Goal: Task Accomplishment & Management: Use online tool/utility

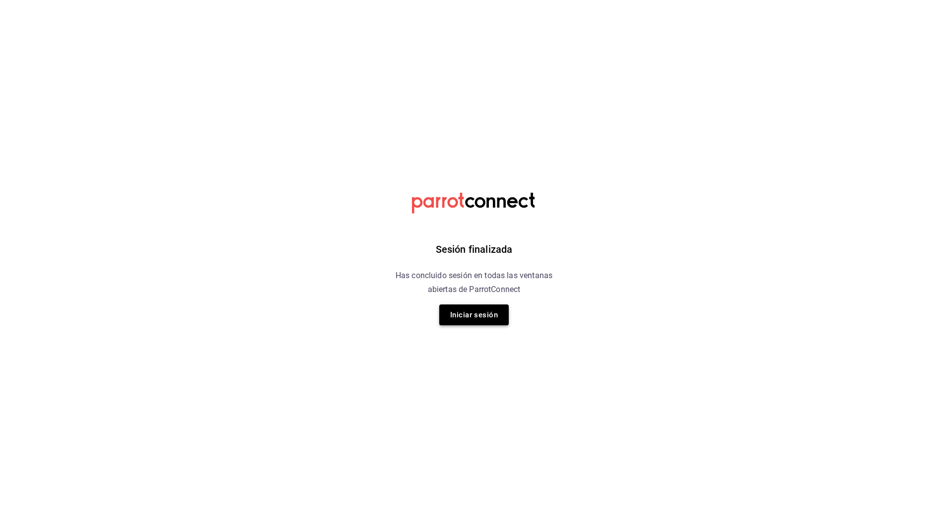
click at [464, 311] on button "Iniciar sesión" at bounding box center [474, 314] width 70 height 21
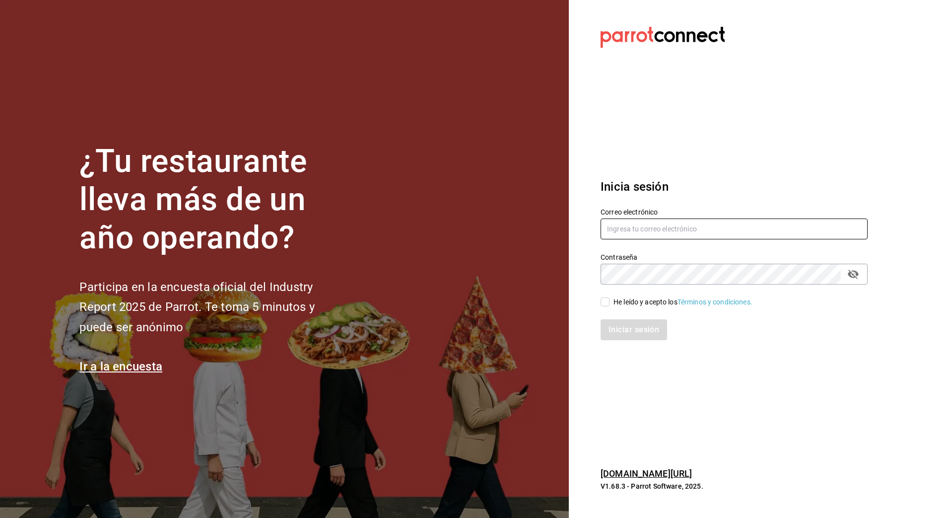
type input "[PERSON_NAME][EMAIL_ADDRESS][PERSON_NAME][DOMAIN_NAME]"
click at [606, 300] on input "He leído y acepto los Términos y condiciones." at bounding box center [605, 301] width 9 height 9
checkbox input "true"
click at [632, 330] on button "Iniciar sesión" at bounding box center [635, 329] width 68 height 21
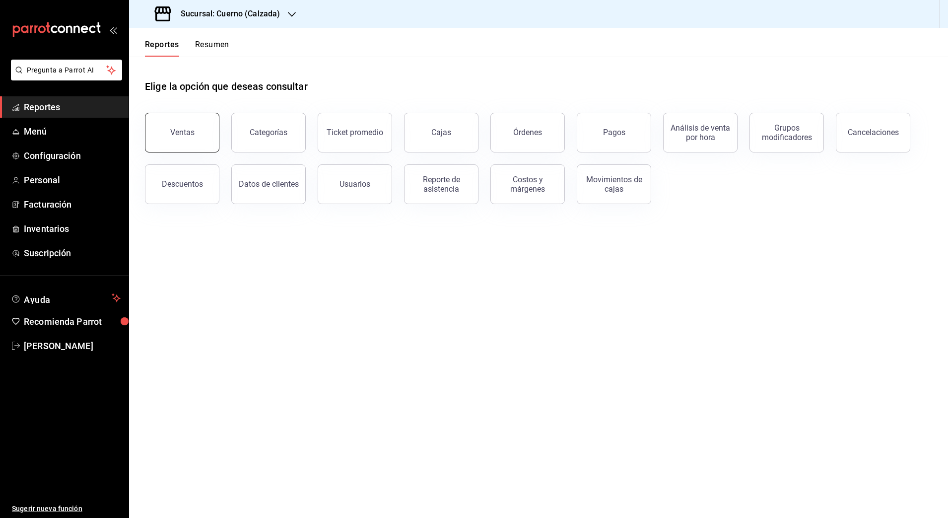
click at [185, 138] on button "Ventas" at bounding box center [182, 133] width 74 height 40
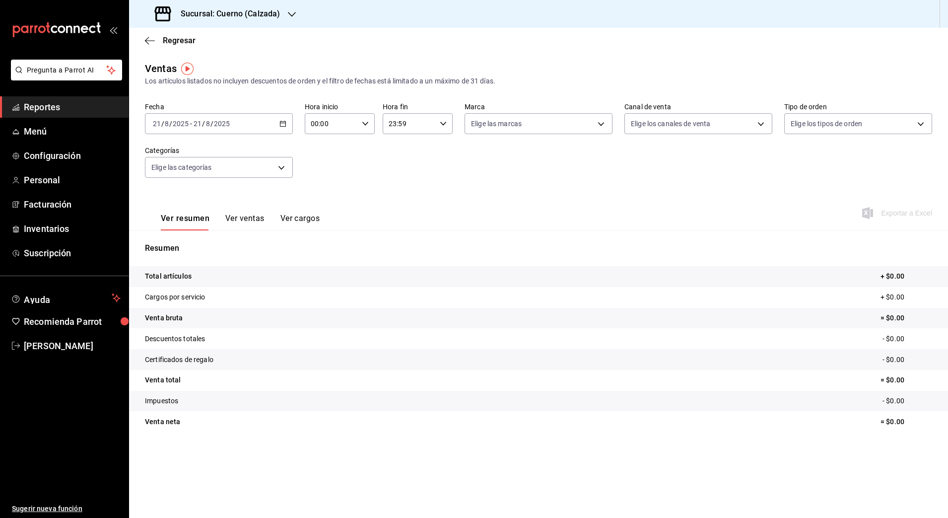
click at [279, 126] on div "2025-08-21 21 / 8 / 2025 - 2025-08-21 21 / 8 / 2025" at bounding box center [219, 123] width 148 height 21
click at [211, 242] on span "Rango de fechas" at bounding box center [191, 243] width 77 height 10
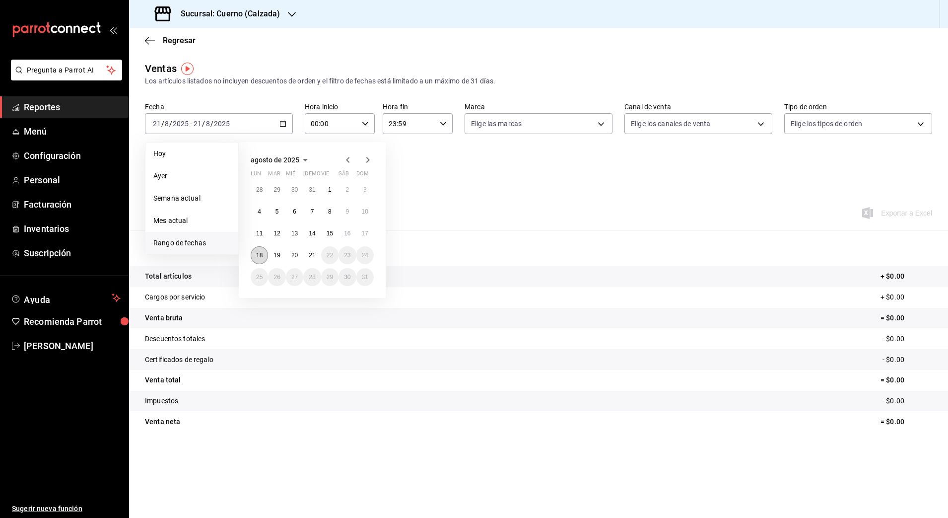
click at [263, 256] on abbr "18" at bounding box center [259, 255] width 6 height 7
click at [312, 257] on abbr "21" at bounding box center [312, 255] width 6 height 7
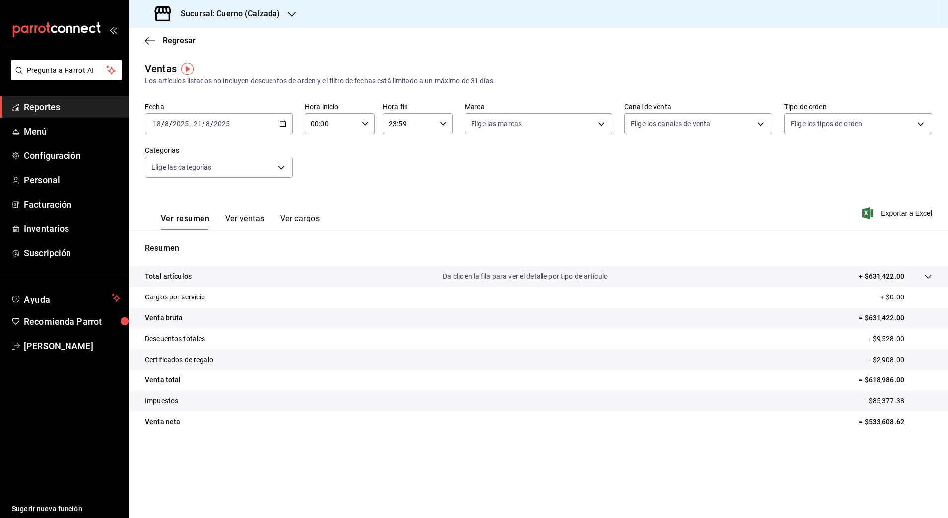
click at [364, 120] on icon "button" at bounding box center [365, 123] width 7 height 7
click at [319, 195] on span "05" at bounding box center [322, 192] width 19 height 8
type input "05:00"
click at [441, 123] on div at bounding box center [474, 259] width 948 height 518
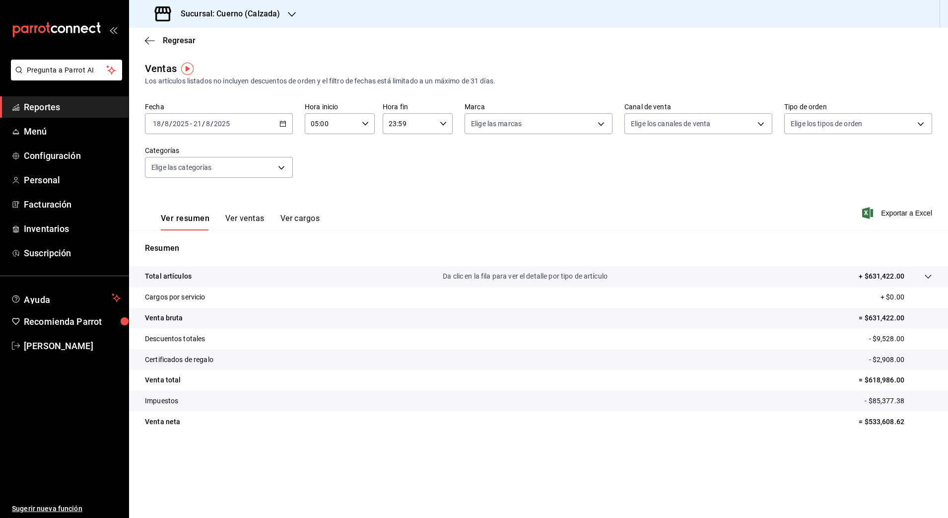
click at [441, 123] on icon "button" at bounding box center [443, 123] width 7 height 7
click at [401, 162] on span "05" at bounding box center [400, 166] width 19 height 8
click at [439, 143] on button "00" at bounding box center [435, 149] width 31 height 20
type input "05:00"
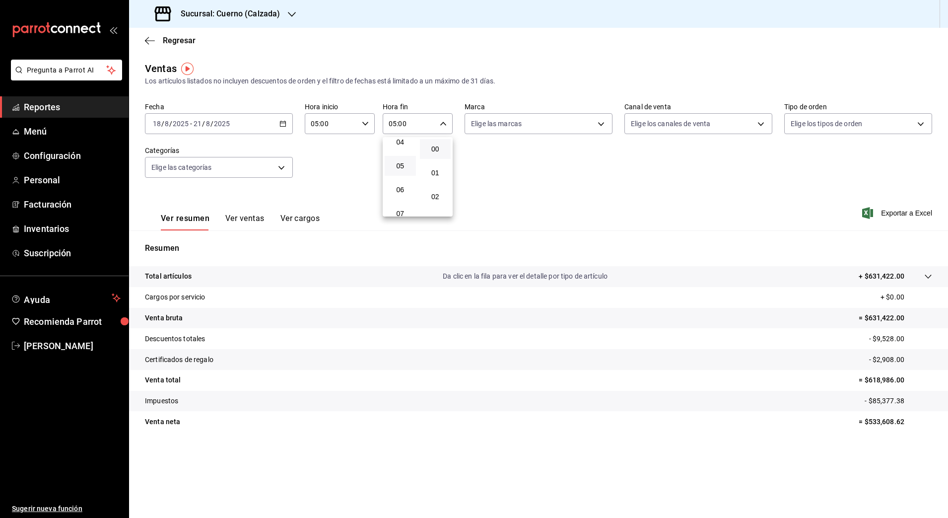
click at [571, 155] on div at bounding box center [474, 259] width 948 height 518
click at [883, 215] on span "Exportar a Excel" at bounding box center [898, 213] width 68 height 12
